Goal: Task Accomplishment & Management: Complete application form

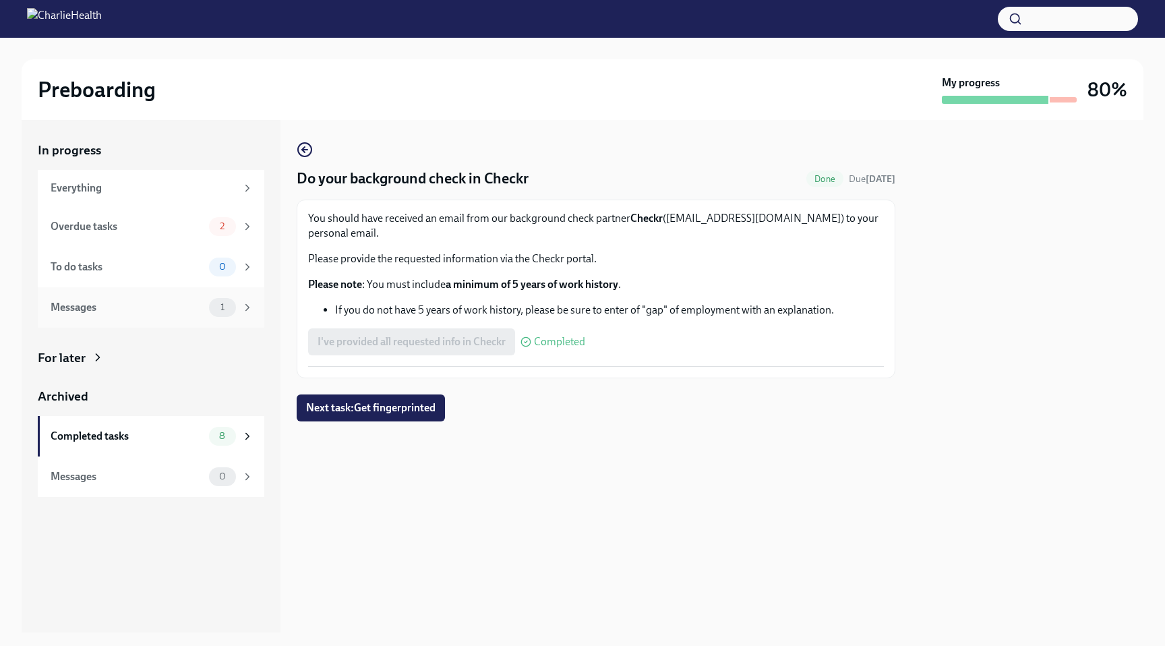
click at [123, 305] on div "Messages" at bounding box center [127, 307] width 153 height 15
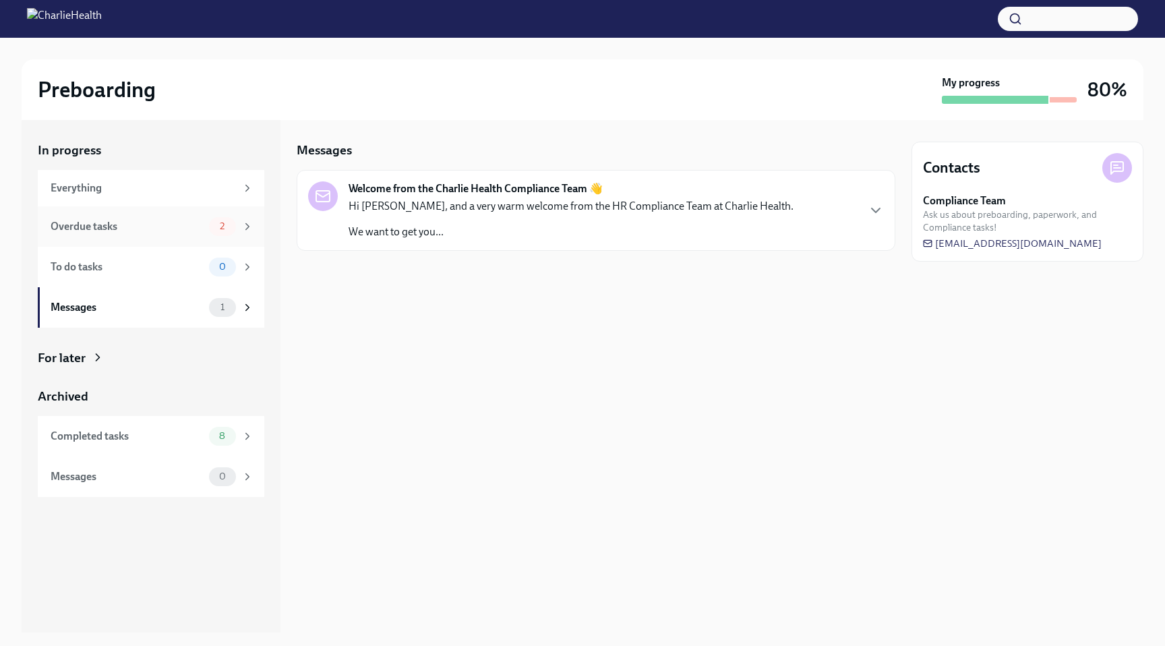
click at [169, 230] on div "Overdue tasks" at bounding box center [127, 226] width 153 height 15
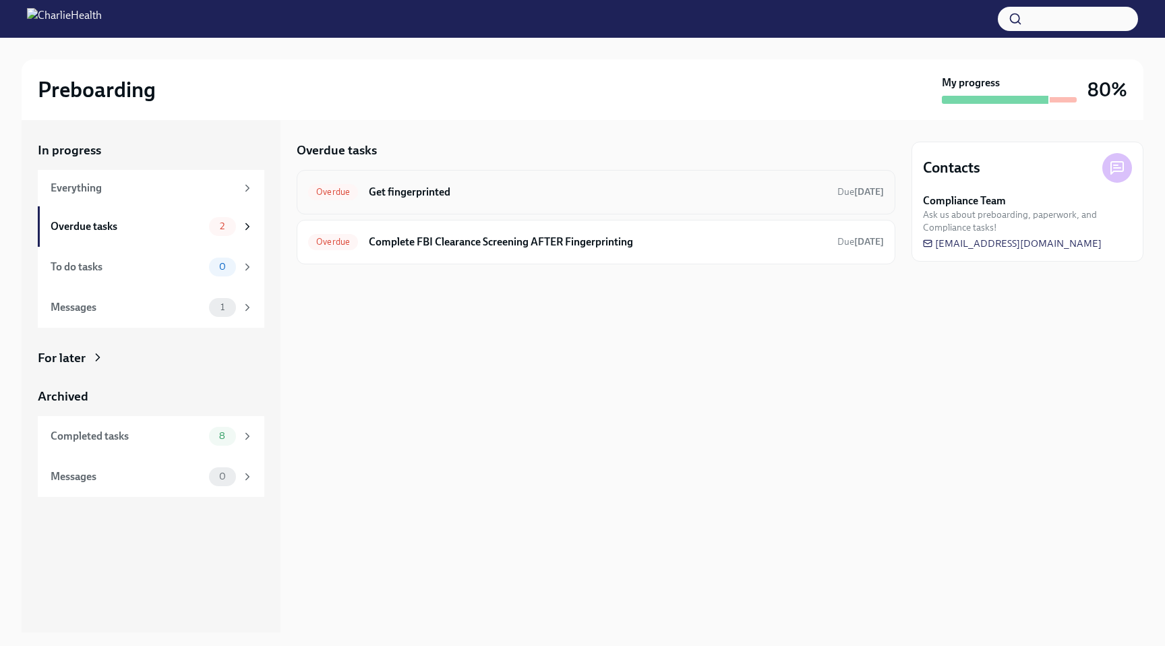
click at [486, 186] on h6 "Get fingerprinted" at bounding box center [598, 192] width 458 height 15
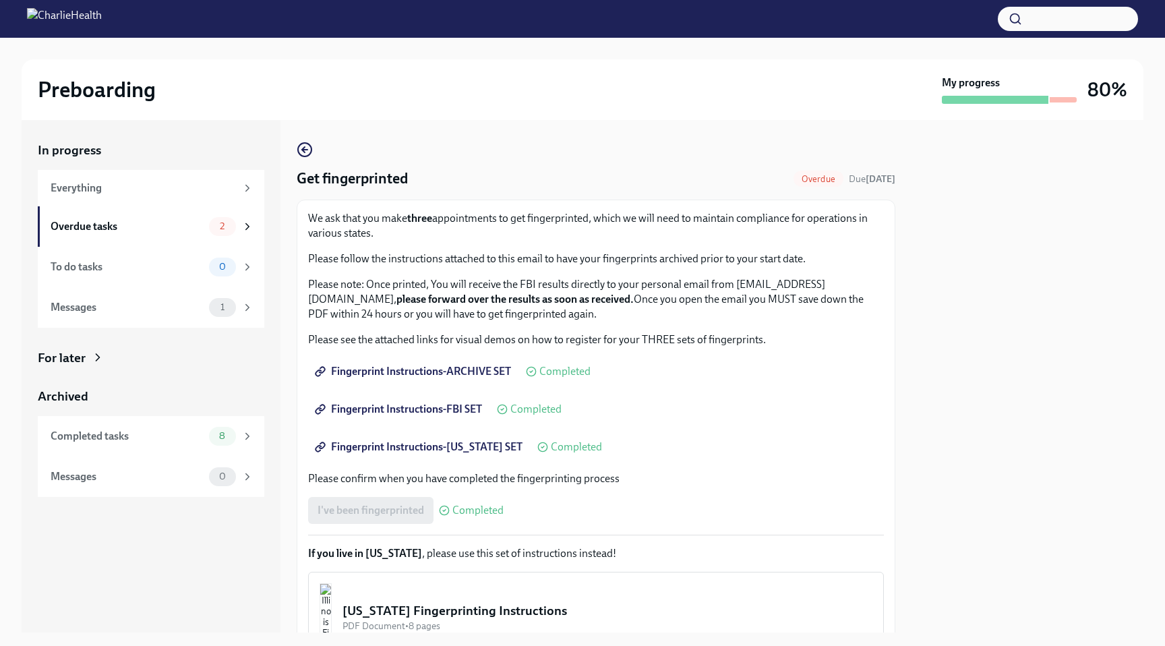
scroll to position [141, 0]
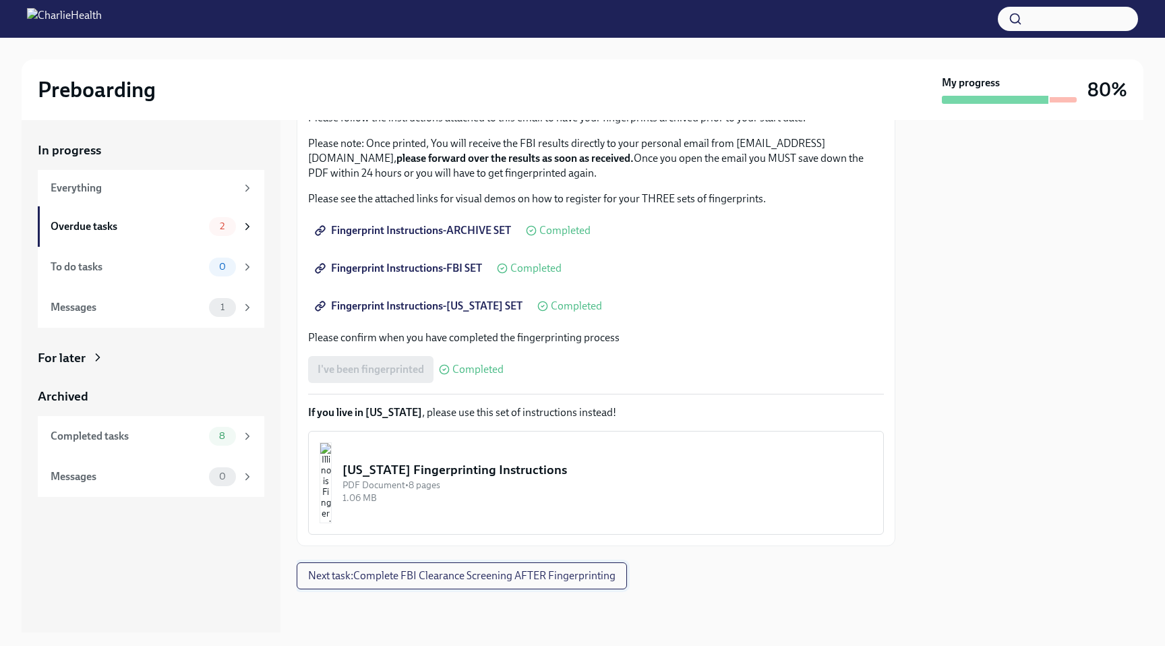
click at [461, 568] on button "Next task : Complete FBI Clearance Screening AFTER Fingerprinting" at bounding box center [462, 575] width 330 height 27
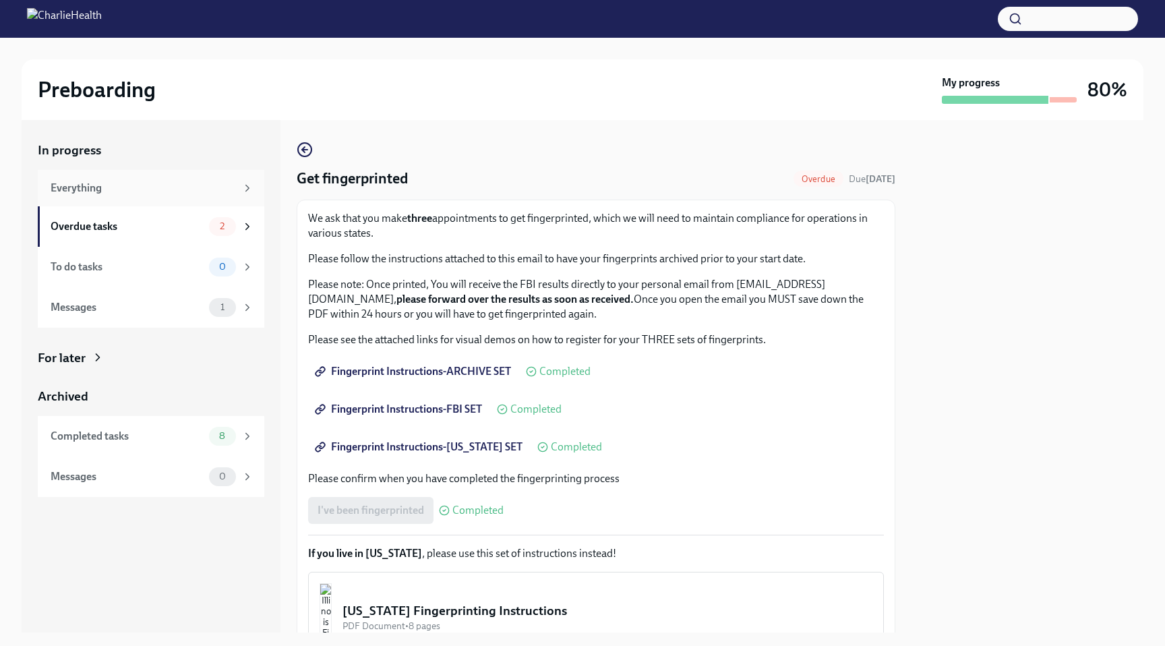
click at [181, 192] on div "Everything" at bounding box center [143, 188] width 185 height 15
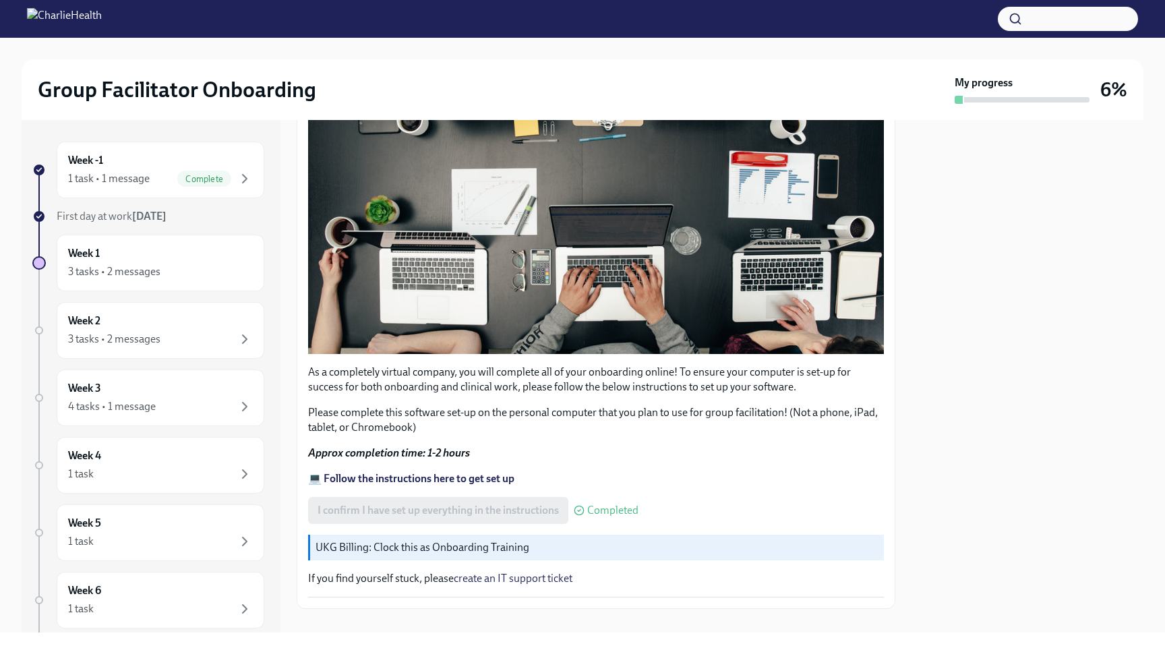
scroll to position [309, 0]
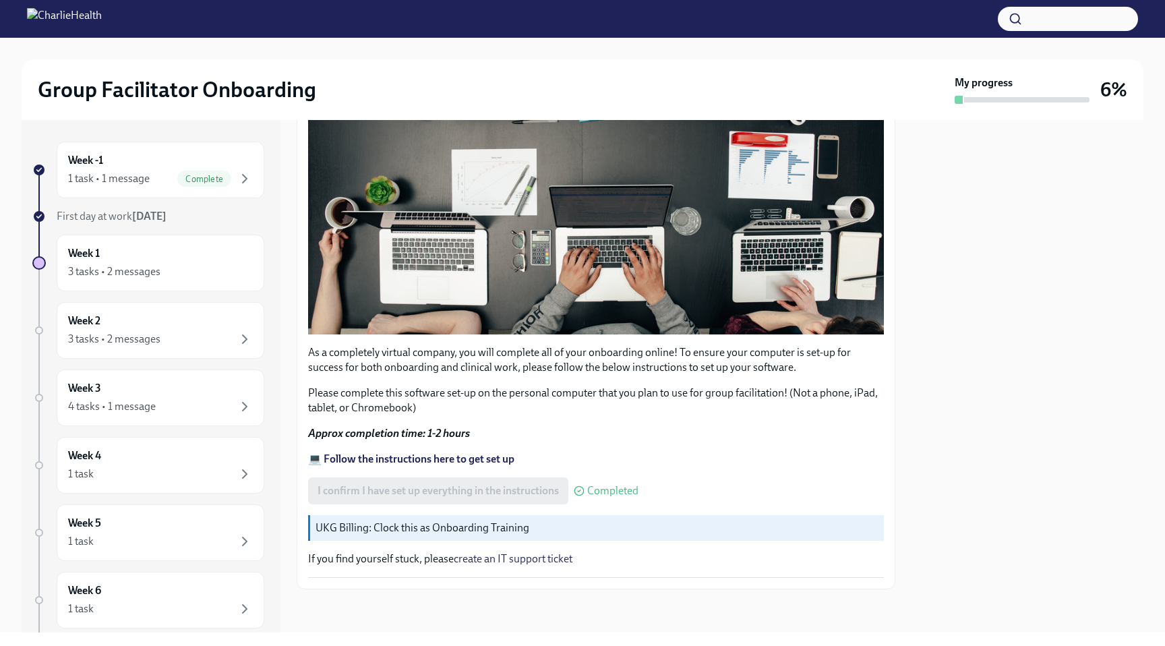
click at [432, 458] on strong "💻 Follow the instructions here to get set up" at bounding box center [411, 459] width 206 height 13
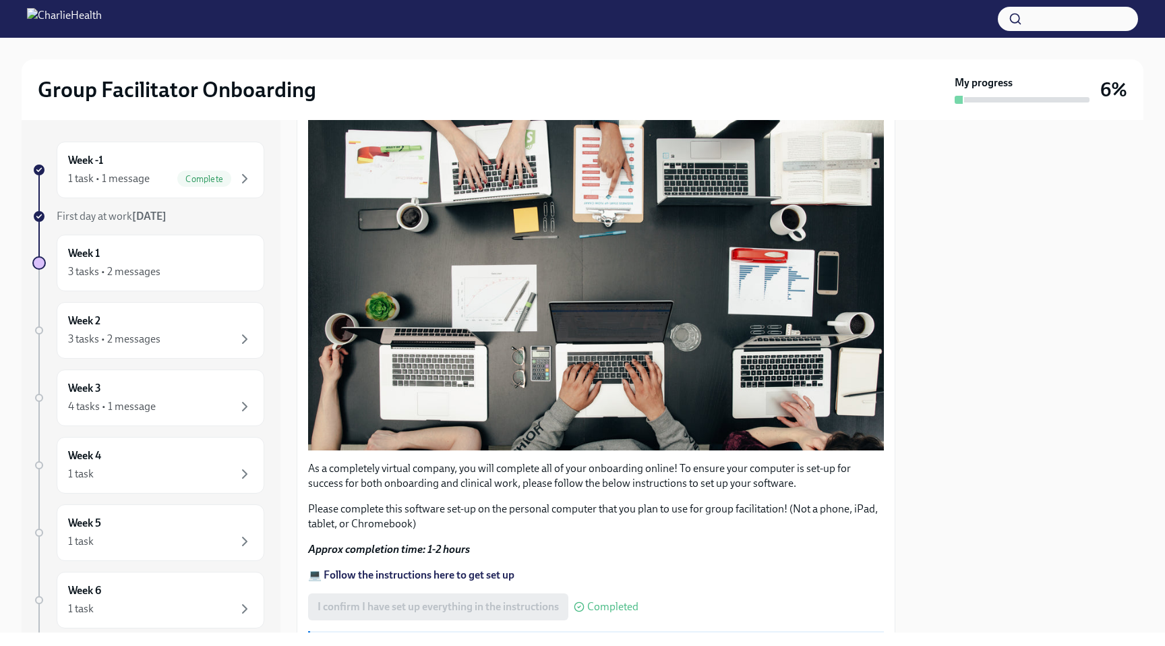
scroll to position [0, 0]
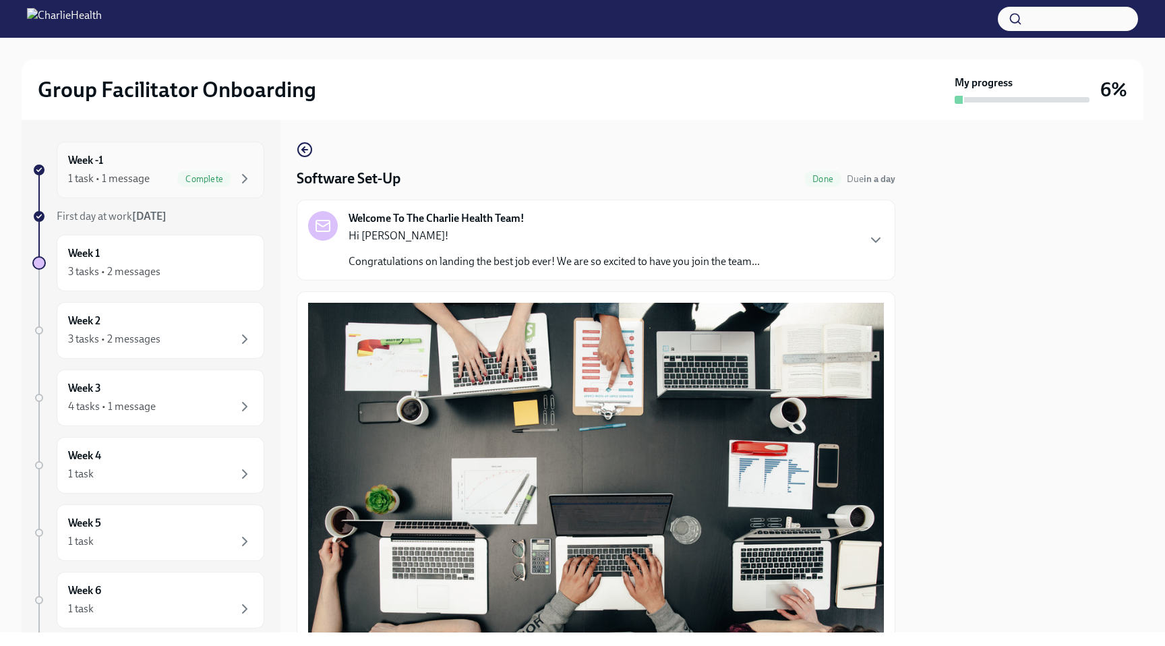
click at [222, 165] on div "Week -1 1 task • 1 message Complete" at bounding box center [160, 170] width 185 height 34
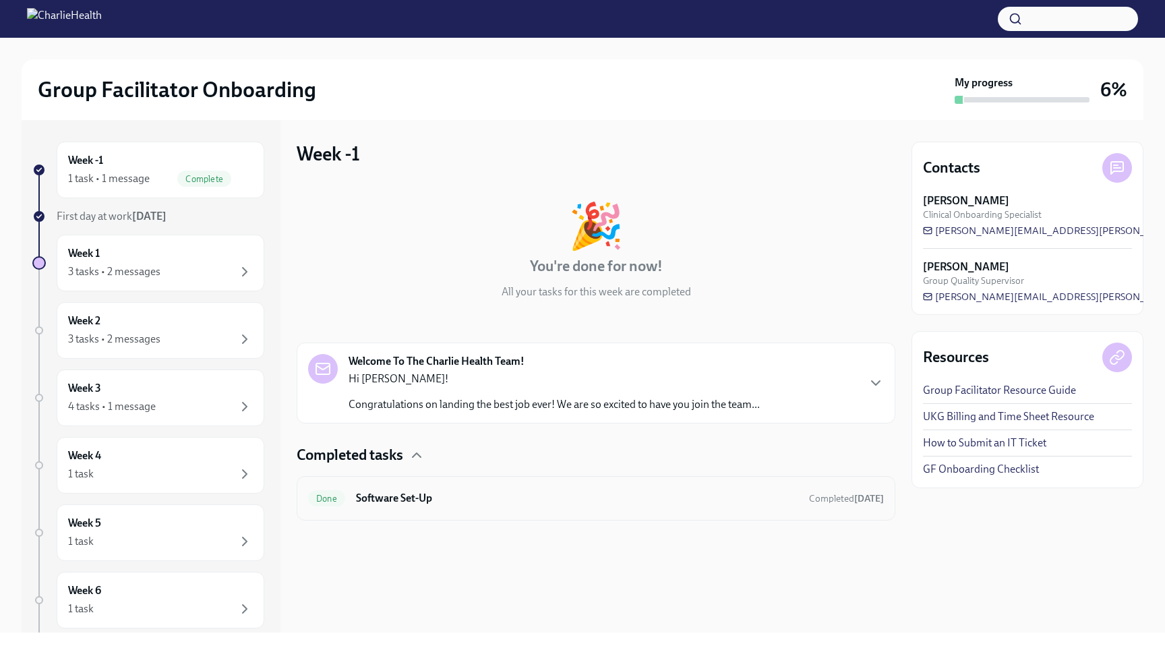
click at [463, 487] on div "Done Software Set-Up Completed today" at bounding box center [596, 498] width 599 height 45
click at [430, 504] on h6 "Software Set-Up" at bounding box center [577, 498] width 442 height 15
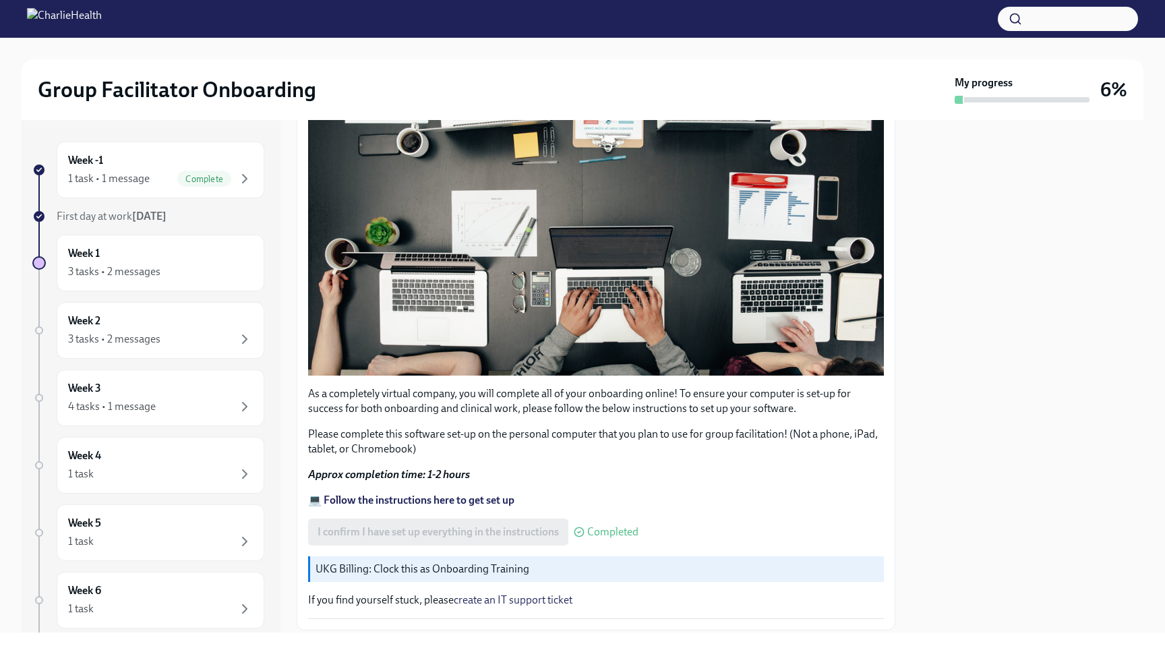
scroll to position [309, 0]
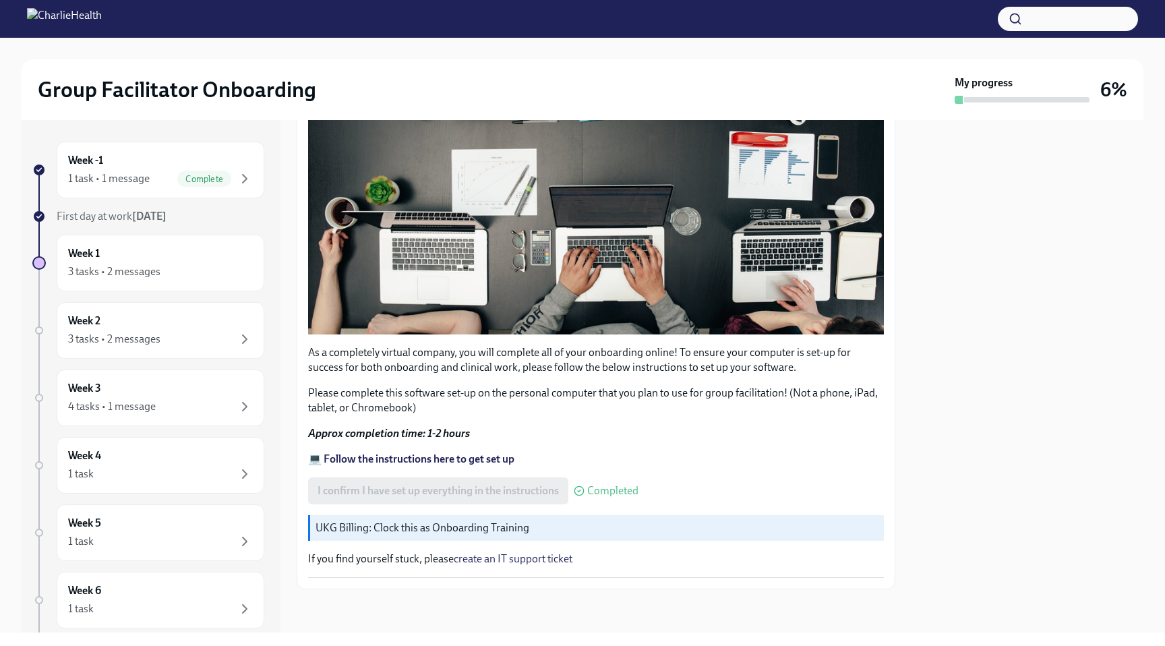
click at [527, 561] on link "create an IT support ticket" at bounding box center [513, 558] width 119 height 13
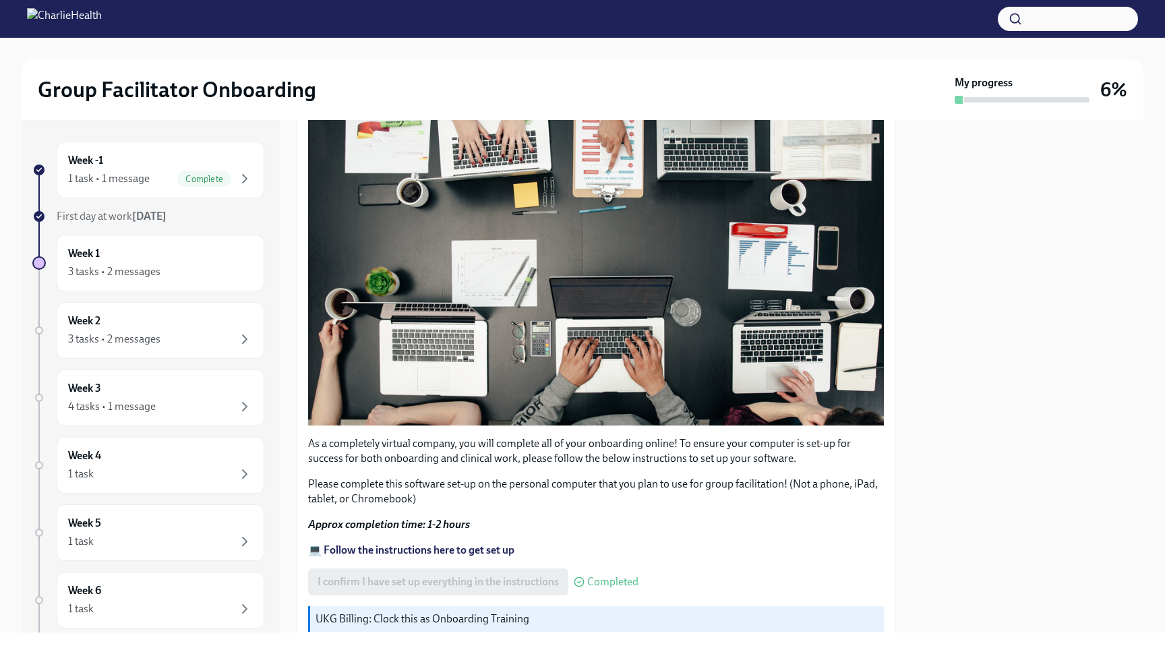
scroll to position [183, 0]
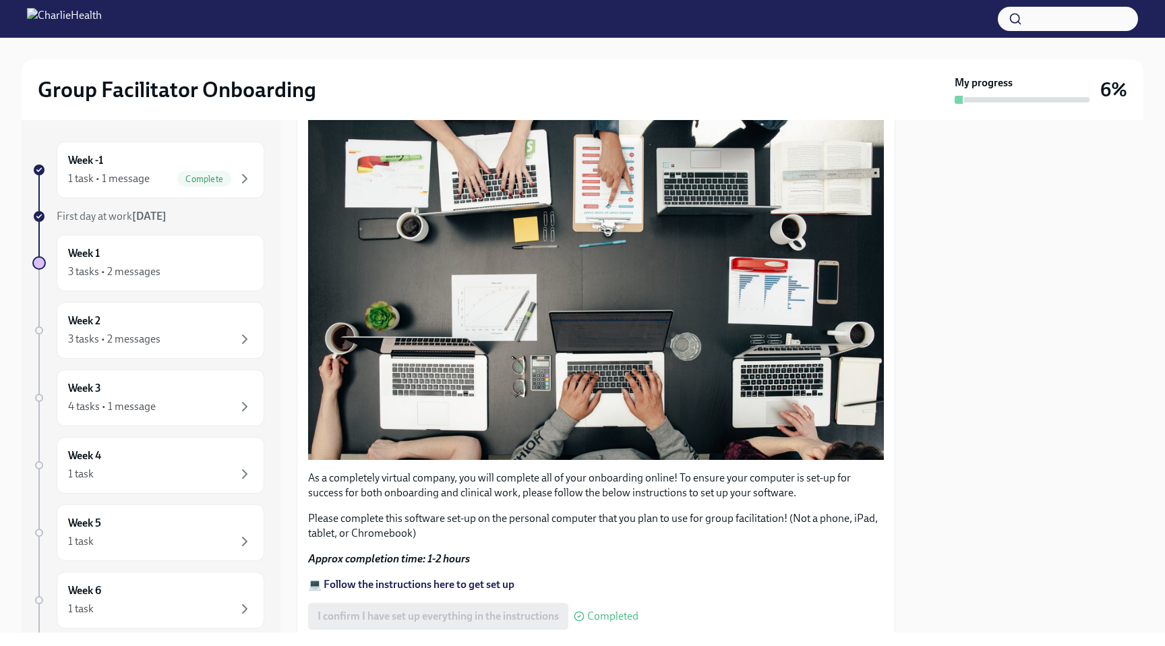
click at [521, 613] on div "I confirm I have set up everything in the instructions Completed" at bounding box center [473, 616] width 330 height 27
click at [467, 564] on strong "Approx completion time: 1-2 hours" at bounding box center [389, 558] width 162 height 13
click at [459, 584] on strong "💻 Follow the instructions here to get set up" at bounding box center [411, 584] width 206 height 13
